Goal: Task Accomplishment & Management: Manage account settings

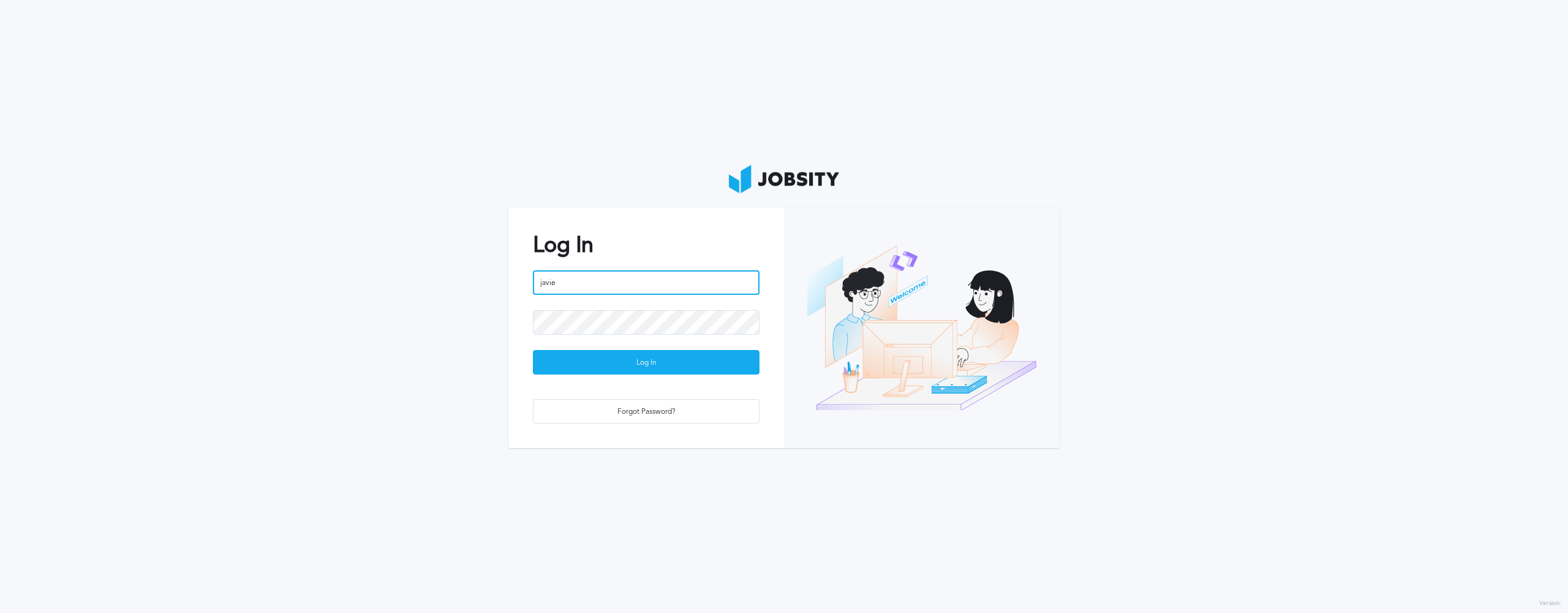
type input "[PERSON_NAME]"
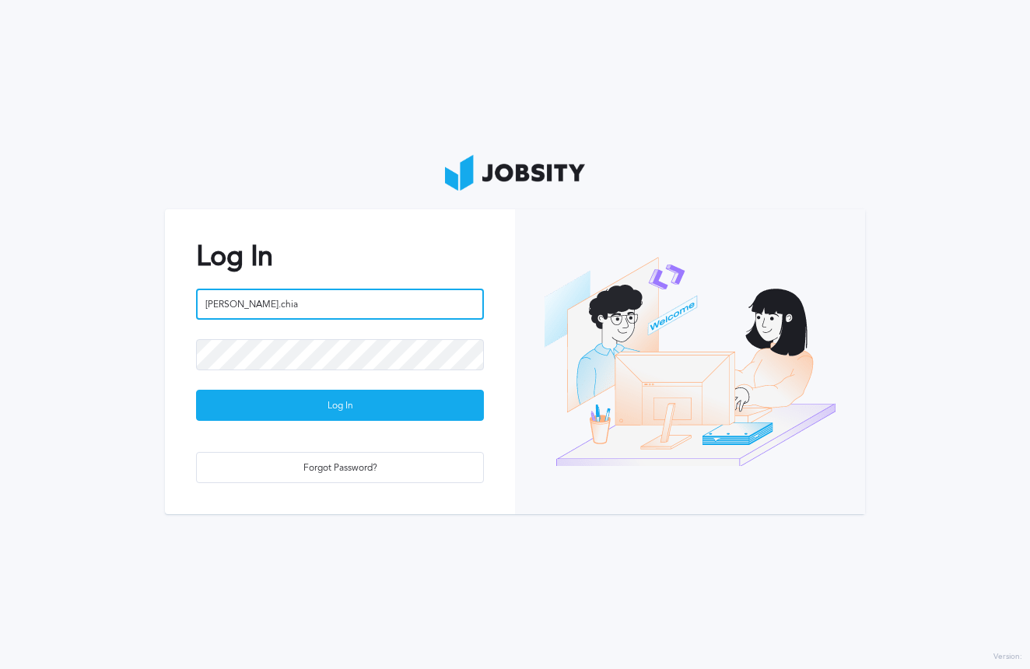
type input "[PERSON_NAME].chiaQ"
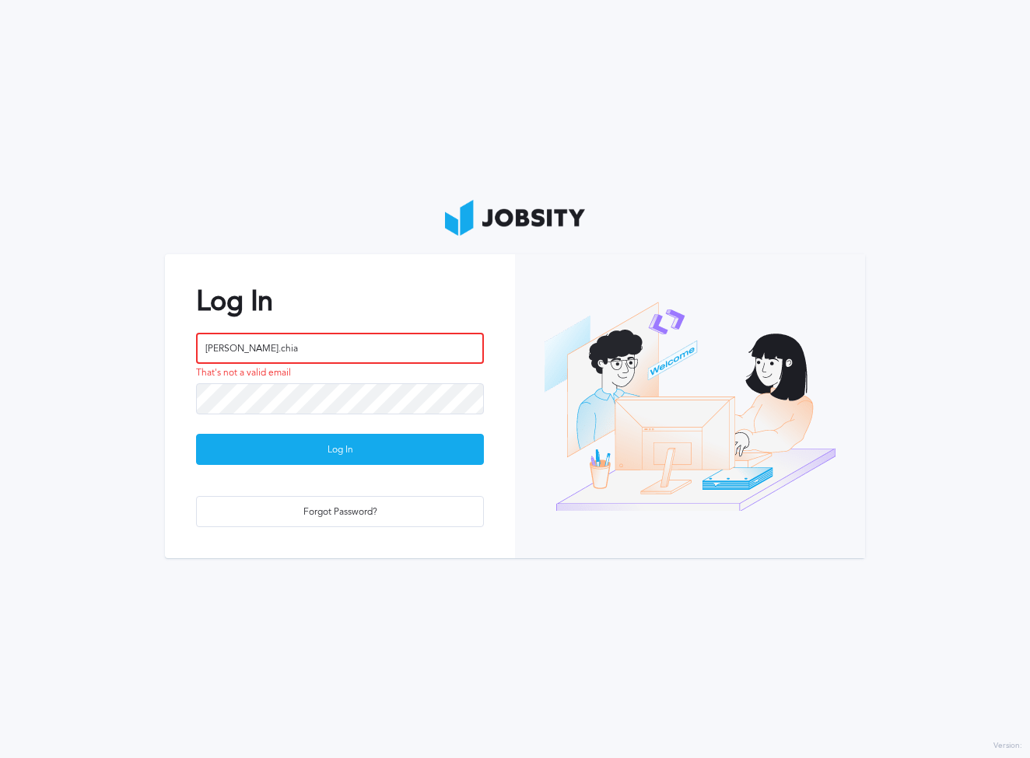
drag, startPoint x: 237, startPoint y: 354, endPoint x: 135, endPoint y: 355, distance: 102.7
click at [135, 355] on section "Log In javier.chia That's not a valid email Log In Forgot Password?" at bounding box center [515, 379] width 1030 height 758
type input "j"
paste input "javier.chia@jobsity.com"
type input "javier.chia@jobsity.com"
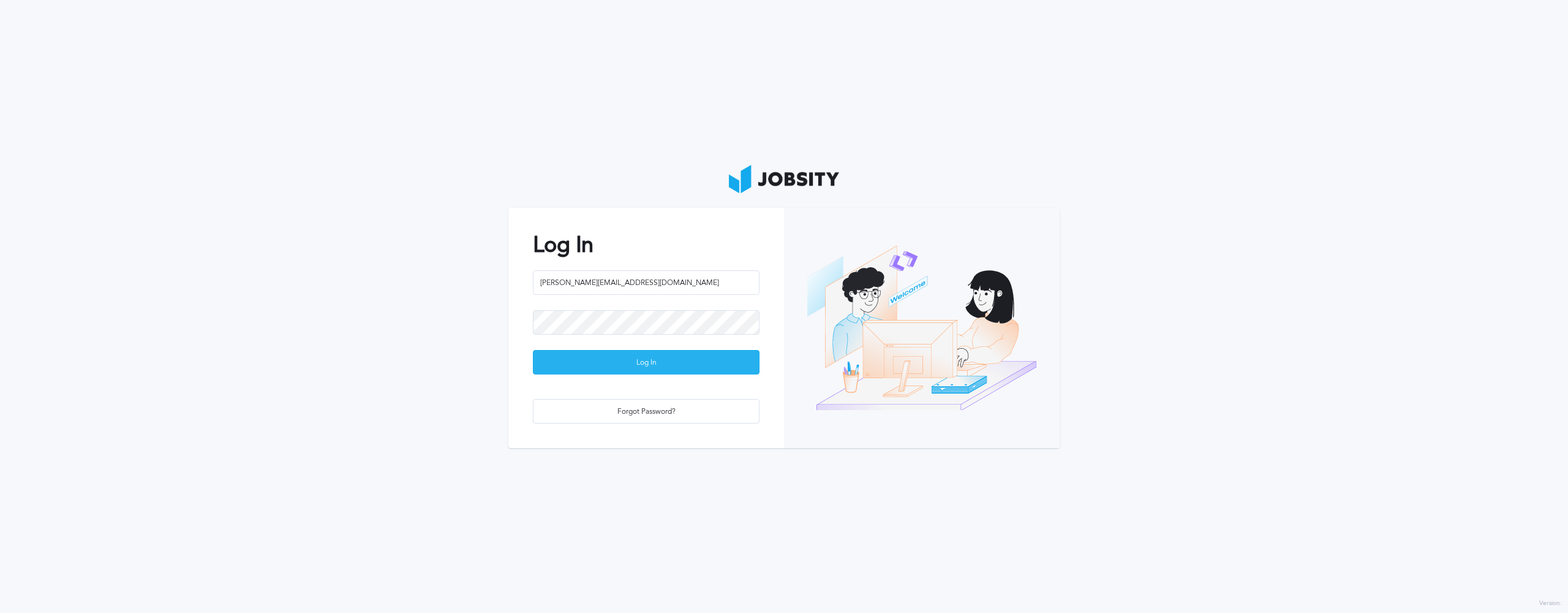
click at [642, 370] on div "Log In" at bounding box center [646, 362] width 225 height 24
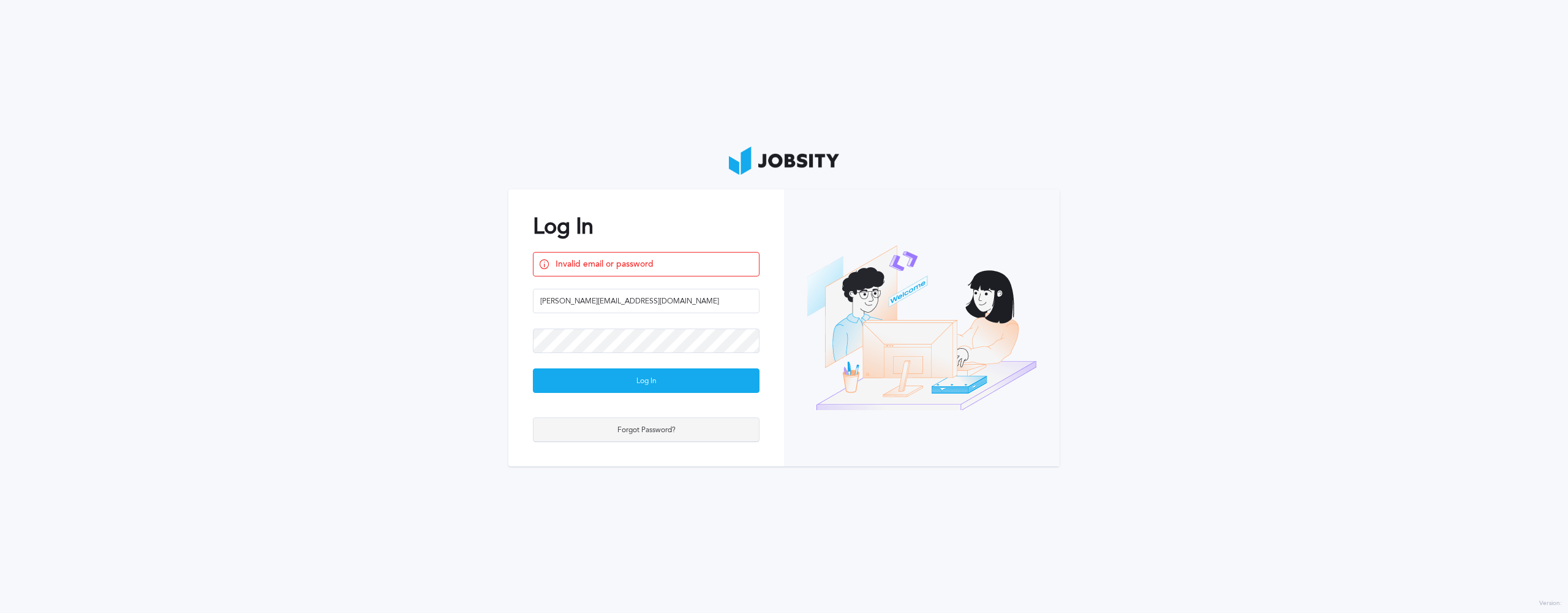
click at [641, 437] on div "Forgot Password?" at bounding box center [646, 429] width 225 height 24
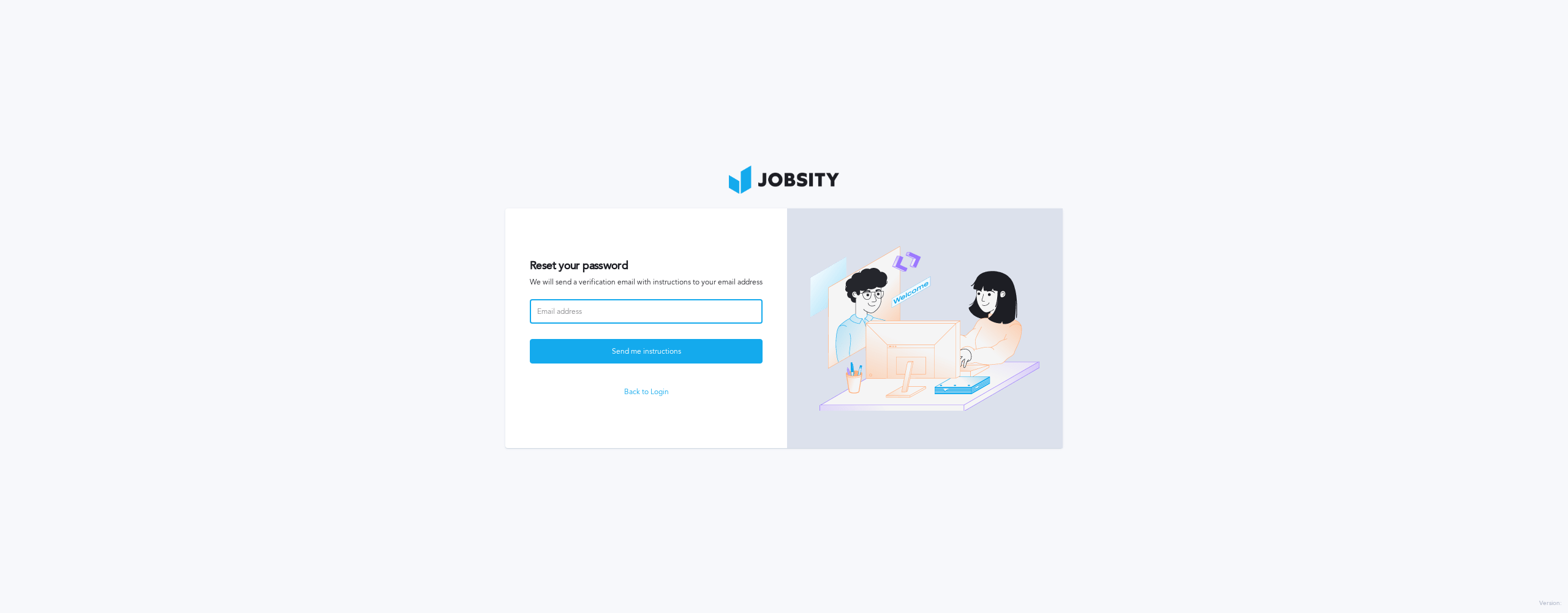
click at [632, 314] on input at bounding box center [647, 311] width 233 height 24
paste input "javier.chia@jobsity.com"
type input "javier.chia@jobsity.com"
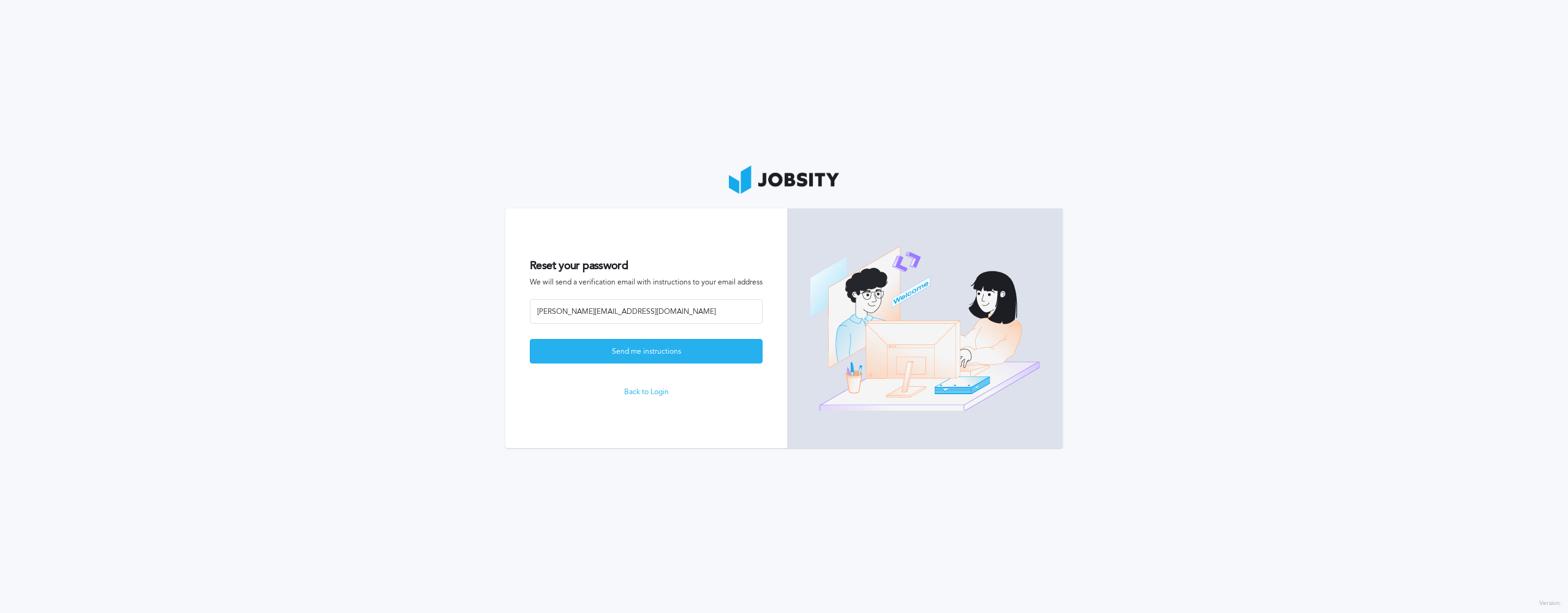
click at [647, 353] on div "Send me instructions" at bounding box center [647, 351] width 232 height 24
